Goal: Task Accomplishment & Management: Use online tool/utility

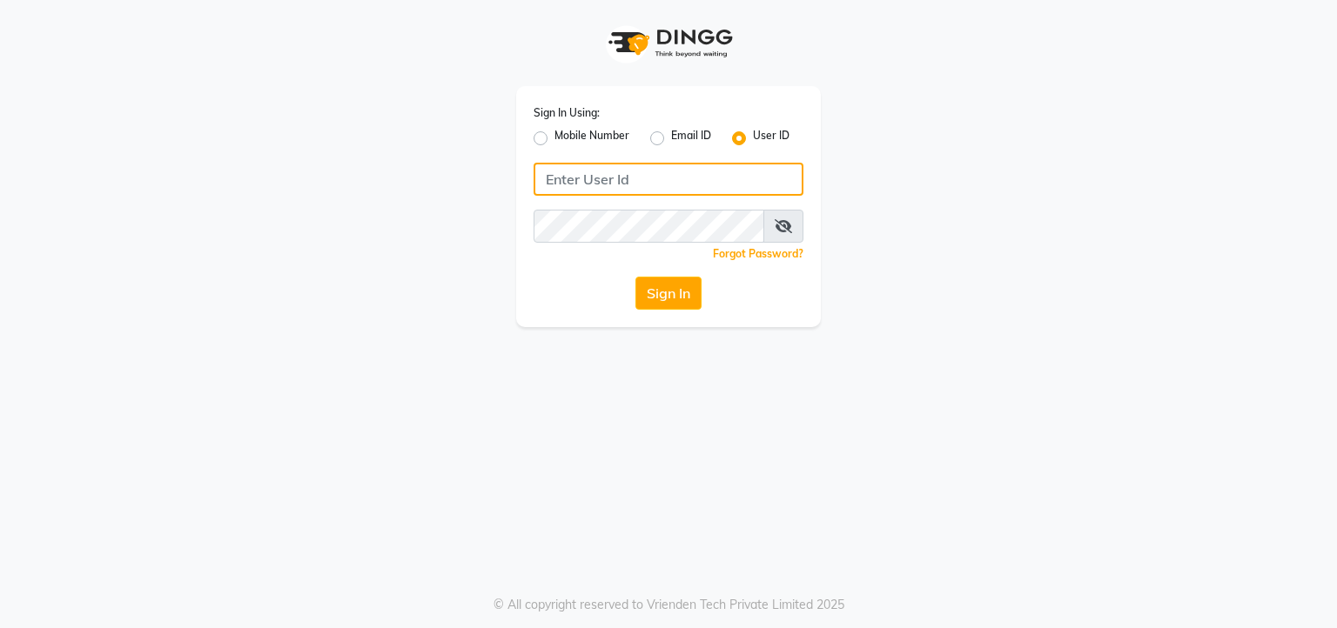
click at [616, 175] on input "Username" at bounding box center [668, 179] width 270 height 33
type input "keshsalon"
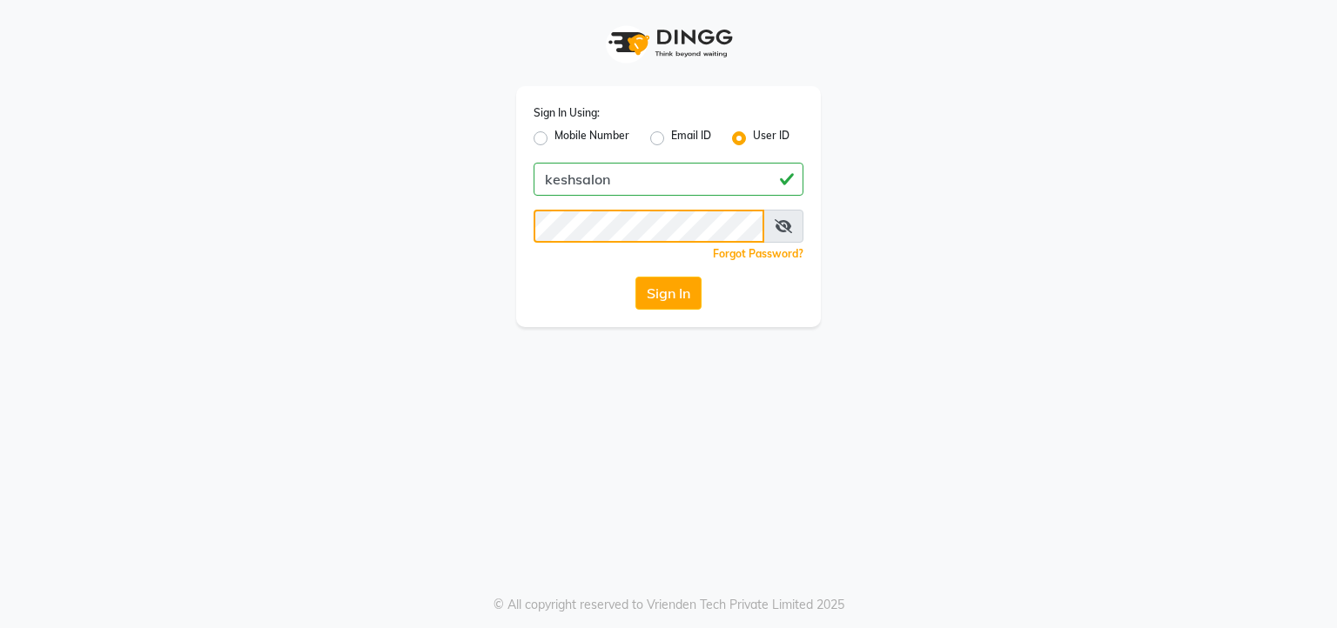
click at [635, 277] on button "Sign In" at bounding box center [668, 293] width 66 height 33
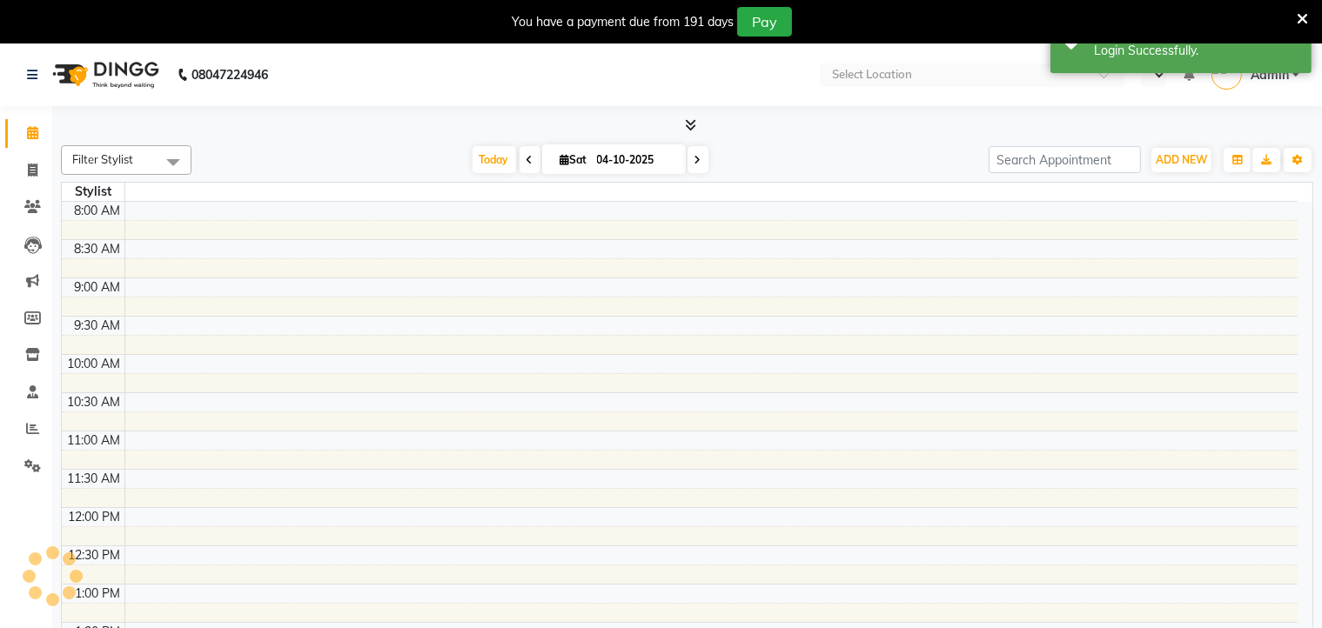
select select "en"
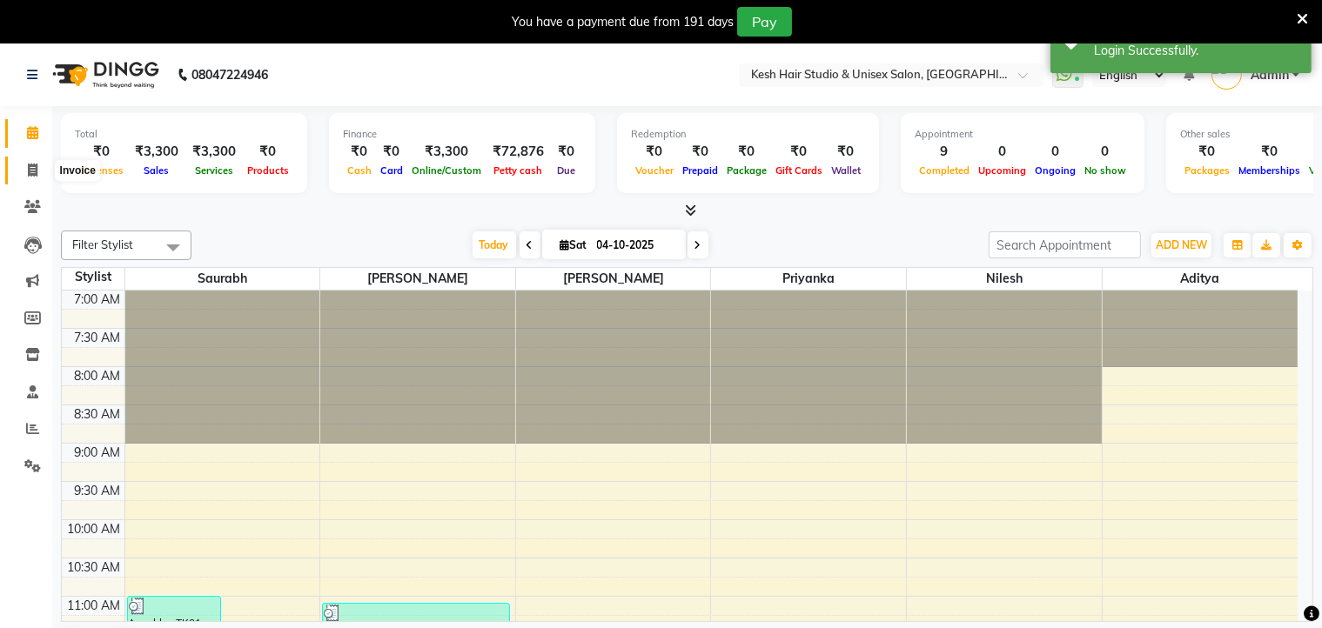
click at [31, 168] on icon at bounding box center [33, 170] width 10 height 13
select select "service"
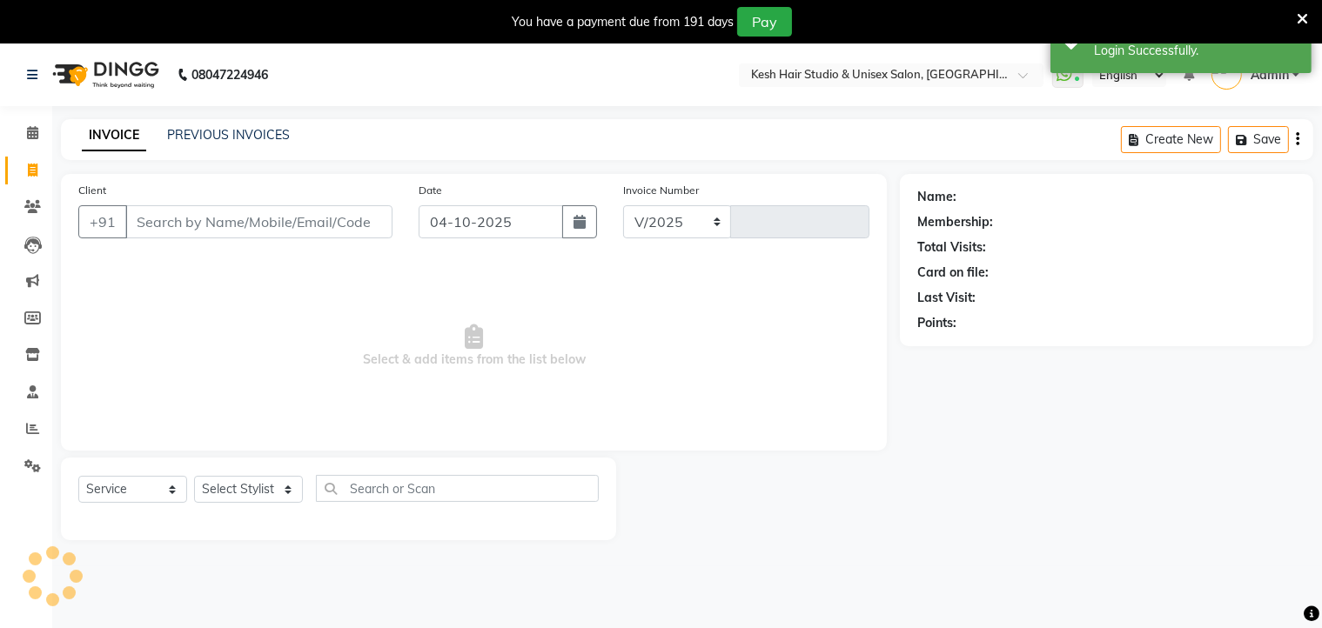
select select "5431"
type input "0903"
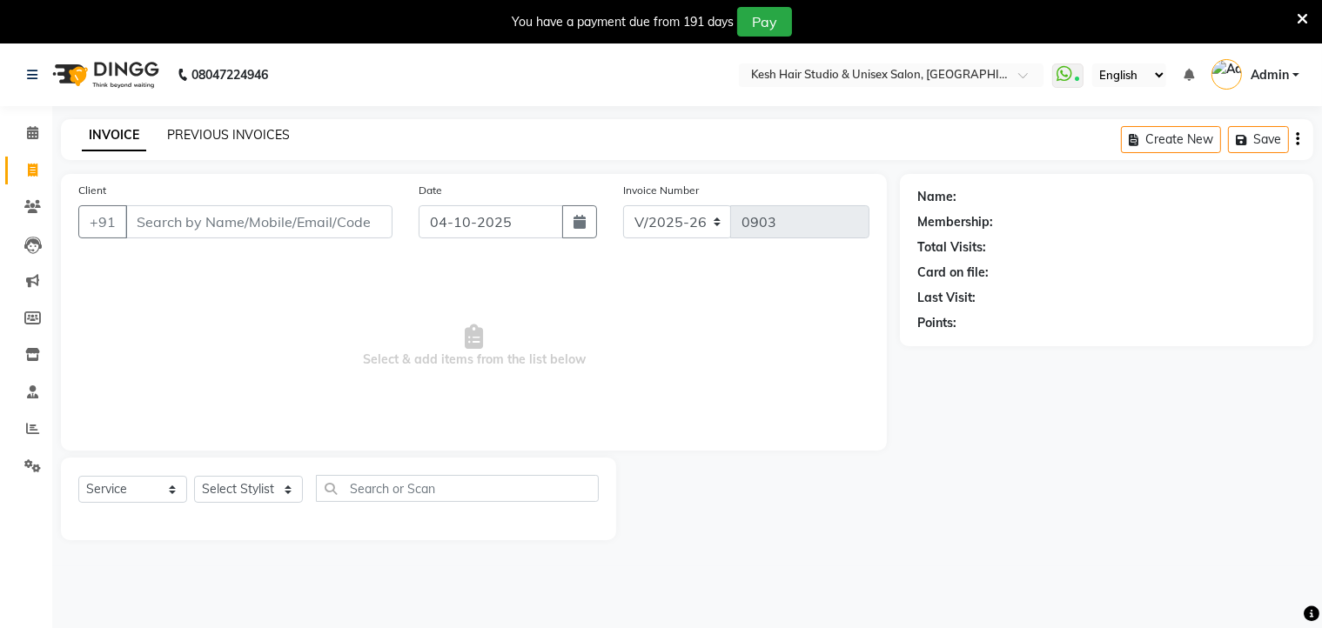
click at [238, 134] on link "PREVIOUS INVOICES" at bounding box center [228, 135] width 123 height 16
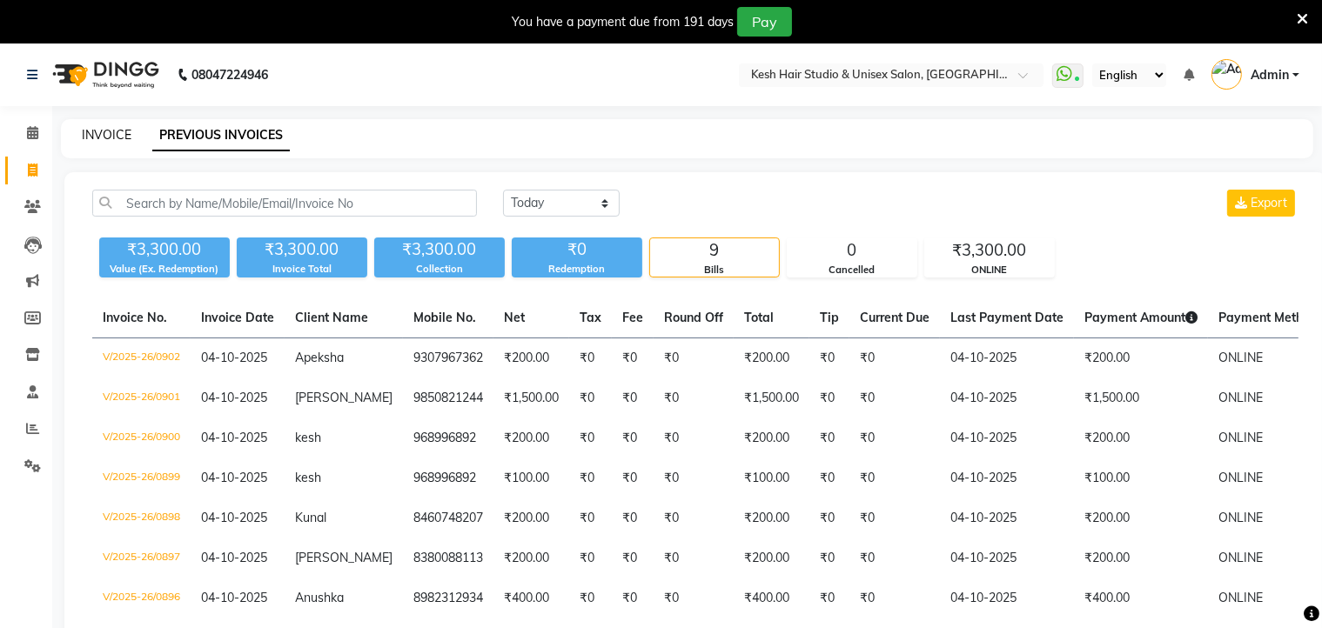
click at [111, 136] on link "INVOICE" at bounding box center [107, 135] width 50 height 16
select select "service"
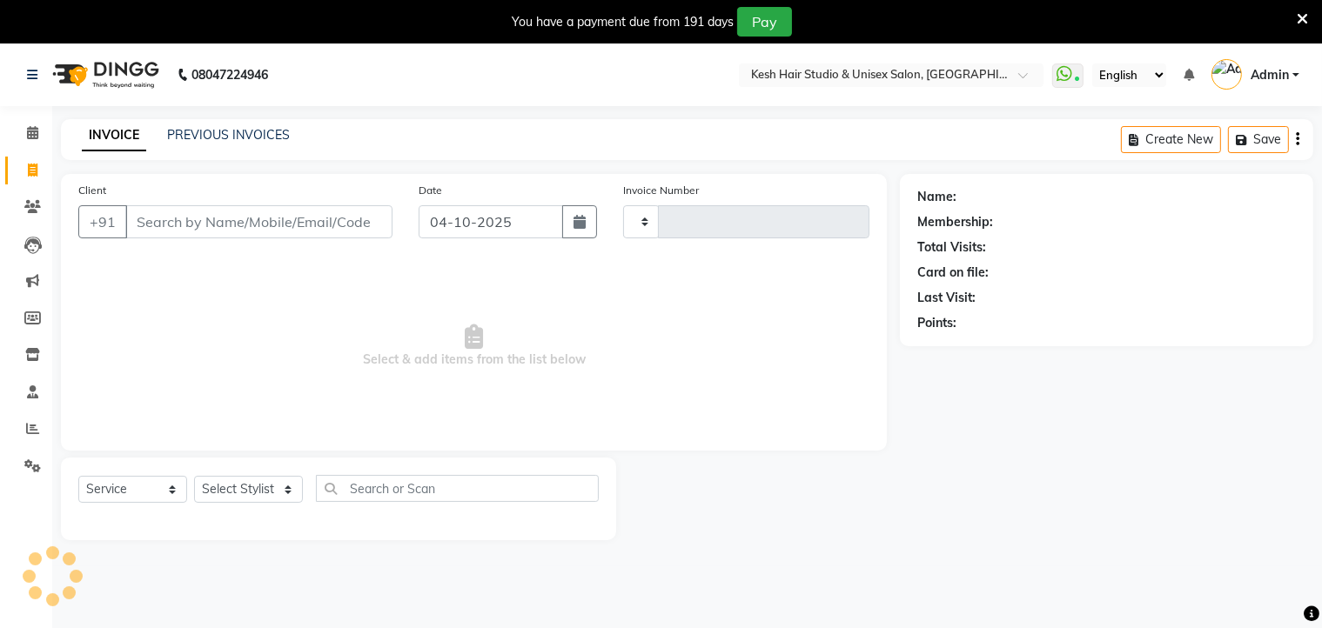
type input "0903"
select select "5431"
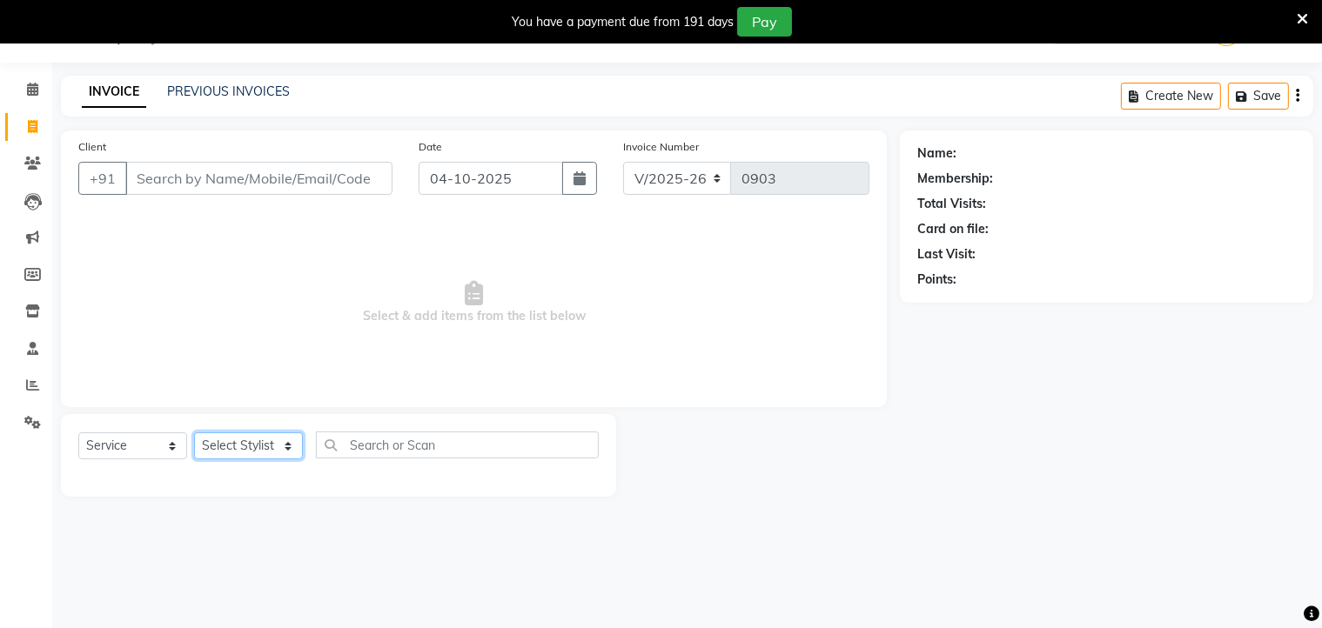
click at [280, 451] on select "Select Stylist Aditya [PERSON_NAME] [PERSON_NAME] Priyanka Saurabh Yash" at bounding box center [248, 446] width 109 height 27
select select "36303"
click at [194, 433] on select "Select Stylist Aditya [PERSON_NAME] [PERSON_NAME] Priyanka Saurabh Yash" at bounding box center [248, 446] width 109 height 27
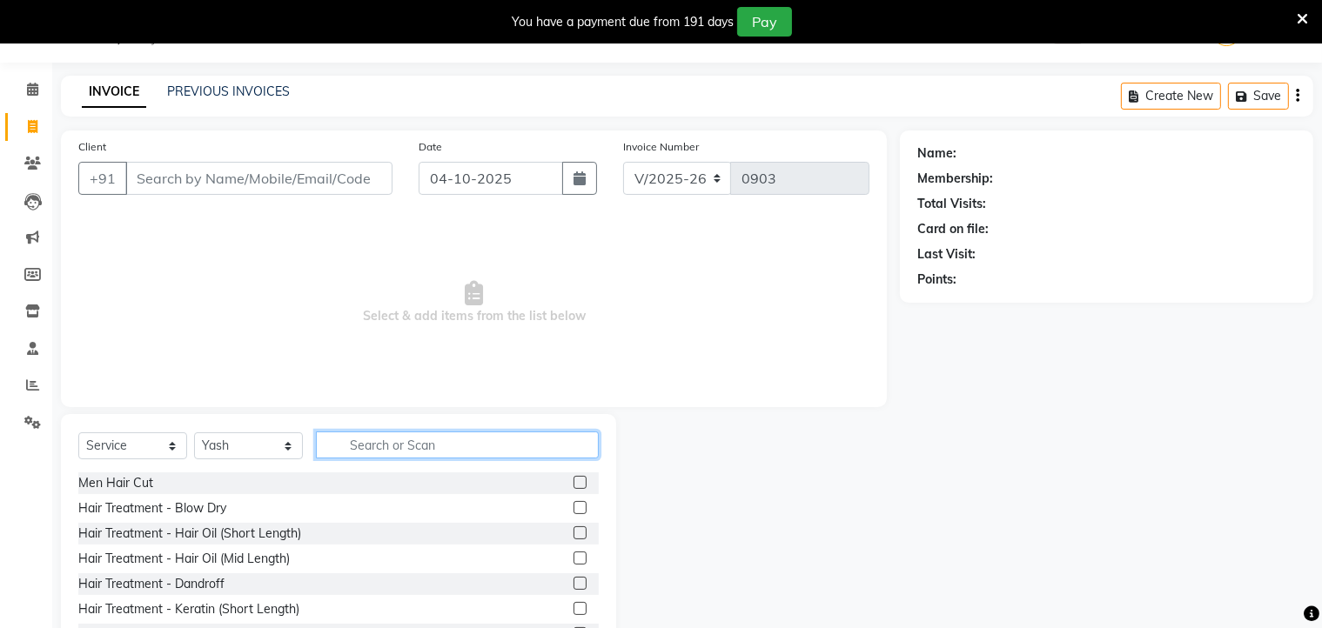
click at [394, 438] on input "text" at bounding box center [457, 445] width 283 height 27
type input "be"
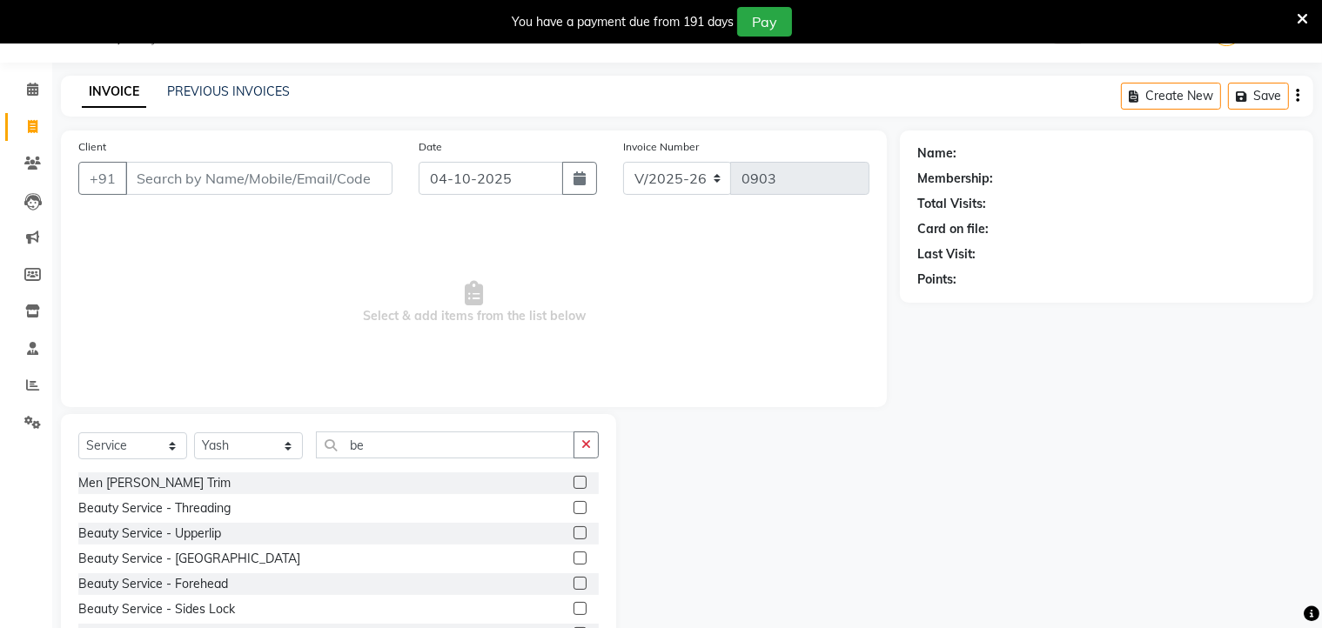
click at [574, 480] on label at bounding box center [580, 482] width 13 height 13
click at [574, 480] on input "checkbox" at bounding box center [579, 483] width 11 height 11
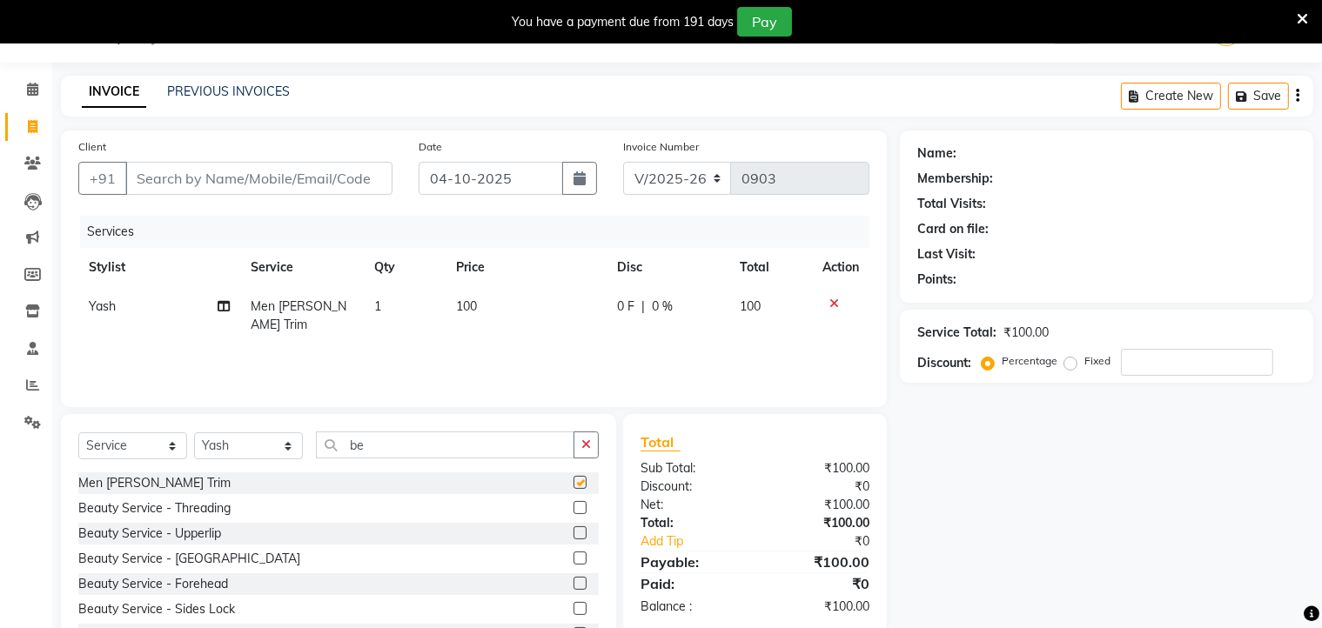
checkbox input "false"
click at [334, 175] on input "Client" at bounding box center [258, 178] width 267 height 33
type input "j"
type input "0"
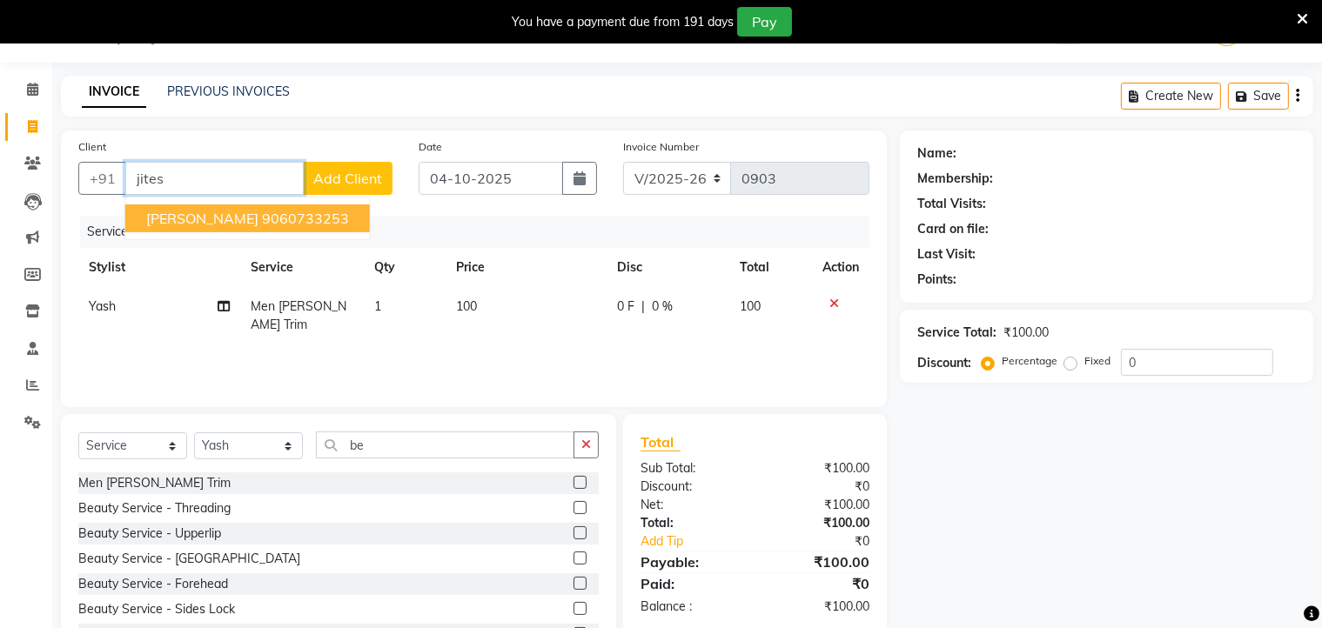
click at [262, 224] on ngb-highlight "9060733253" at bounding box center [305, 218] width 87 height 17
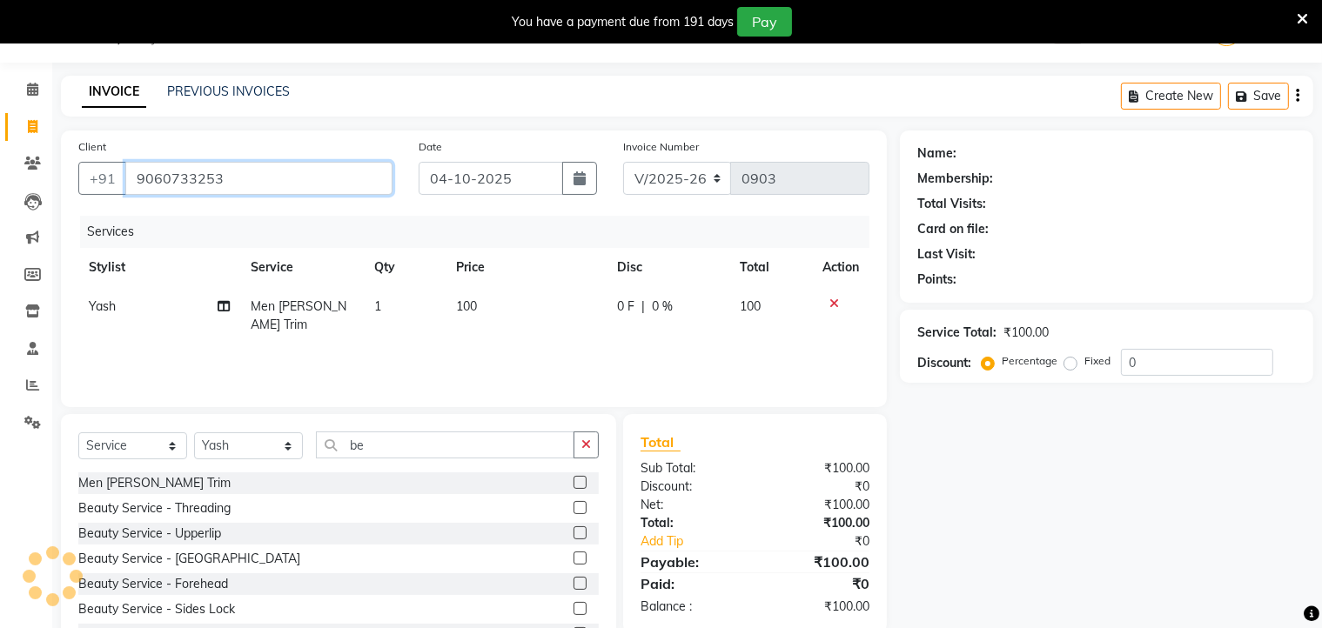
type input "9060733253"
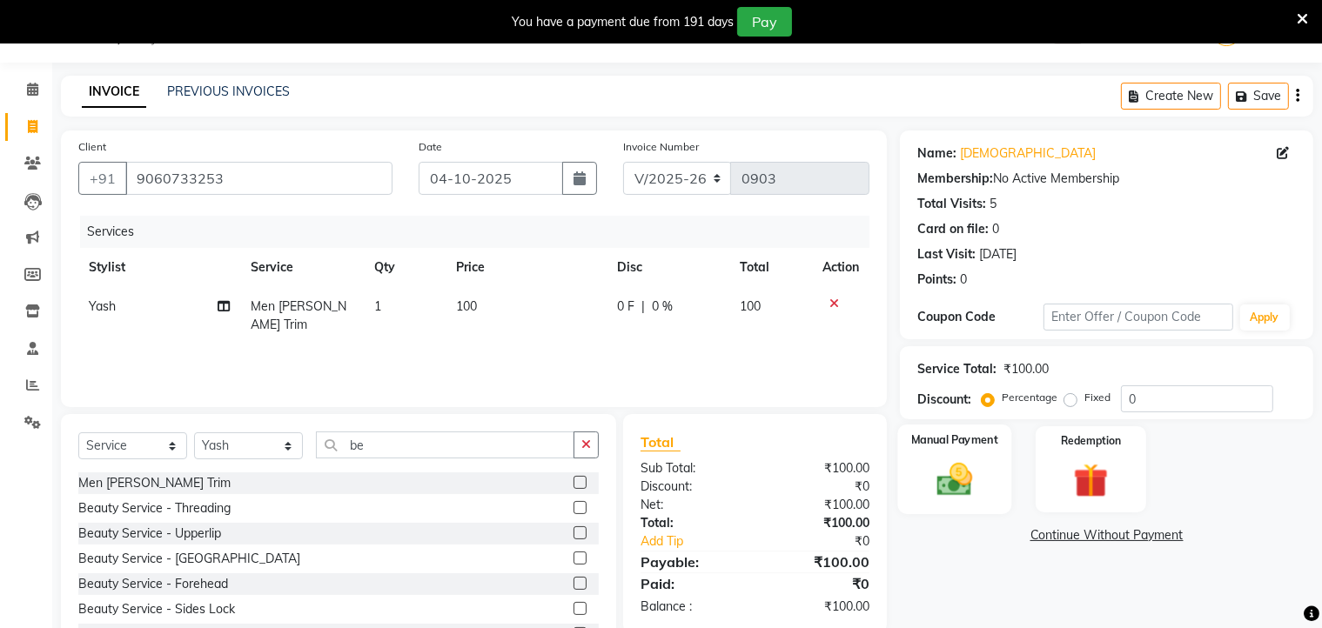
click at [979, 484] on img at bounding box center [955, 481] width 58 height 42
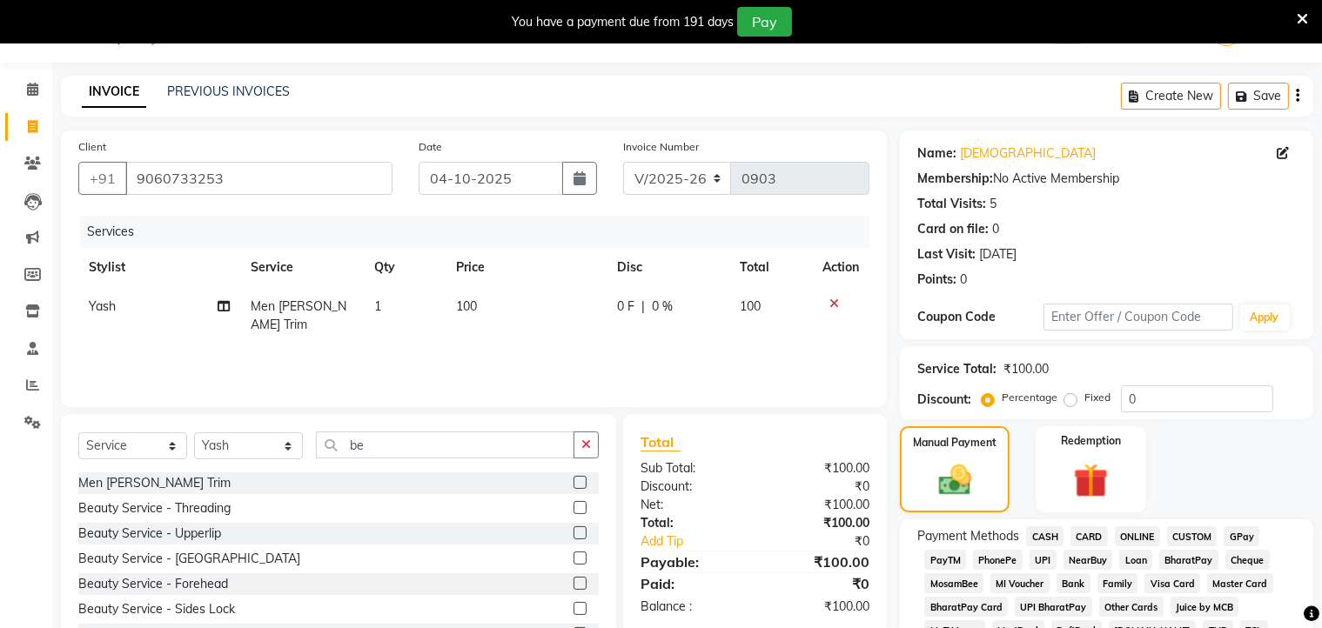
click at [1129, 535] on span "ONLINE" at bounding box center [1137, 537] width 45 height 20
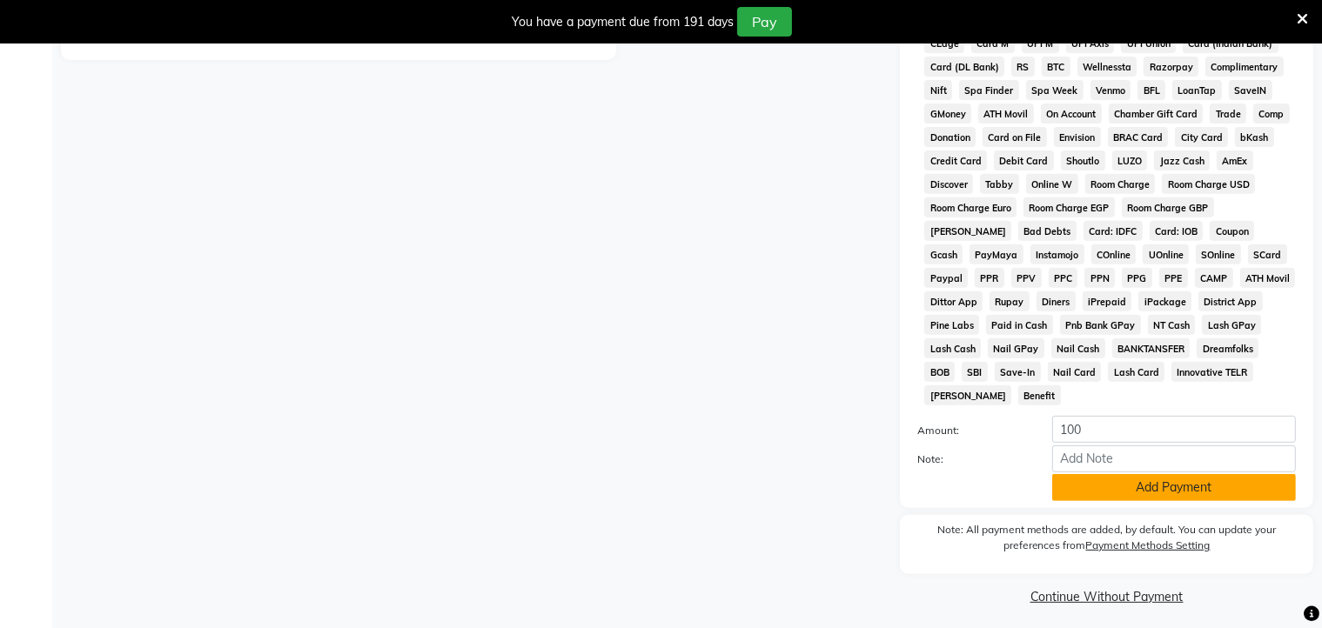
click at [1132, 485] on button "Add Payment" at bounding box center [1174, 487] width 244 height 27
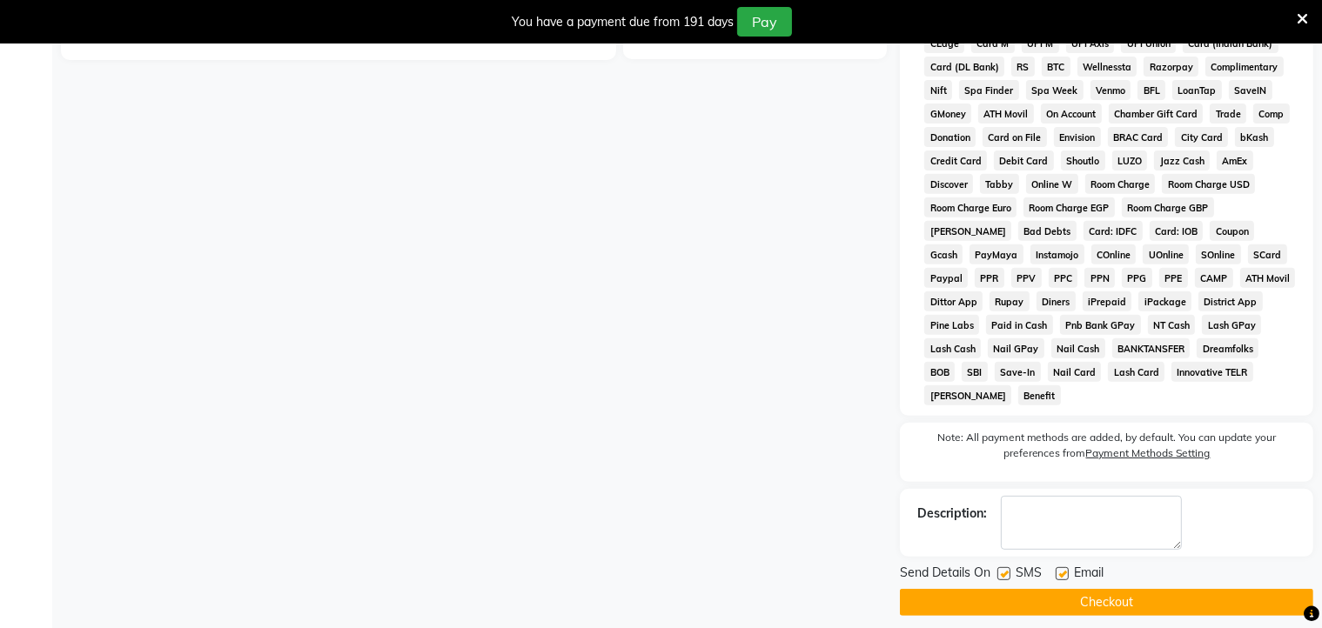
click at [1118, 589] on button "Checkout" at bounding box center [1106, 602] width 413 height 27
